Goal: Task Accomplishment & Management: Complete application form

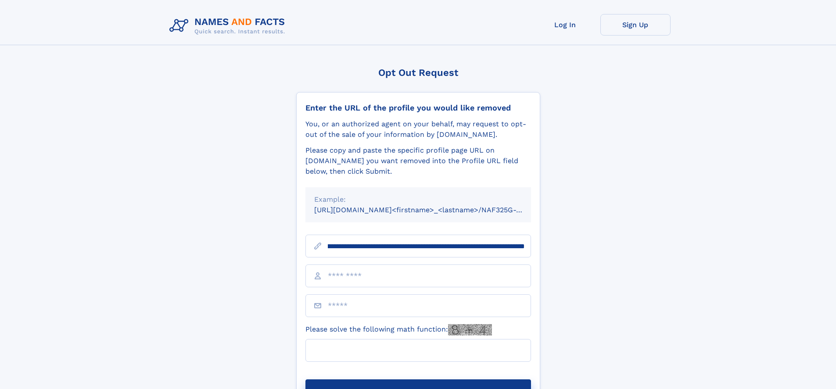
scroll to position [0, 100]
type input "**********"
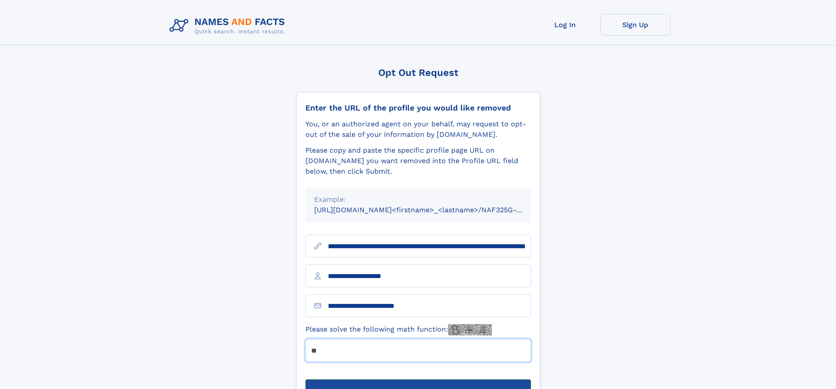
type input "**"
click at [418, 380] on button "Submit Opt Out Request" at bounding box center [419, 394] width 226 height 28
